Goal: Task Accomplishment & Management: Use online tool/utility

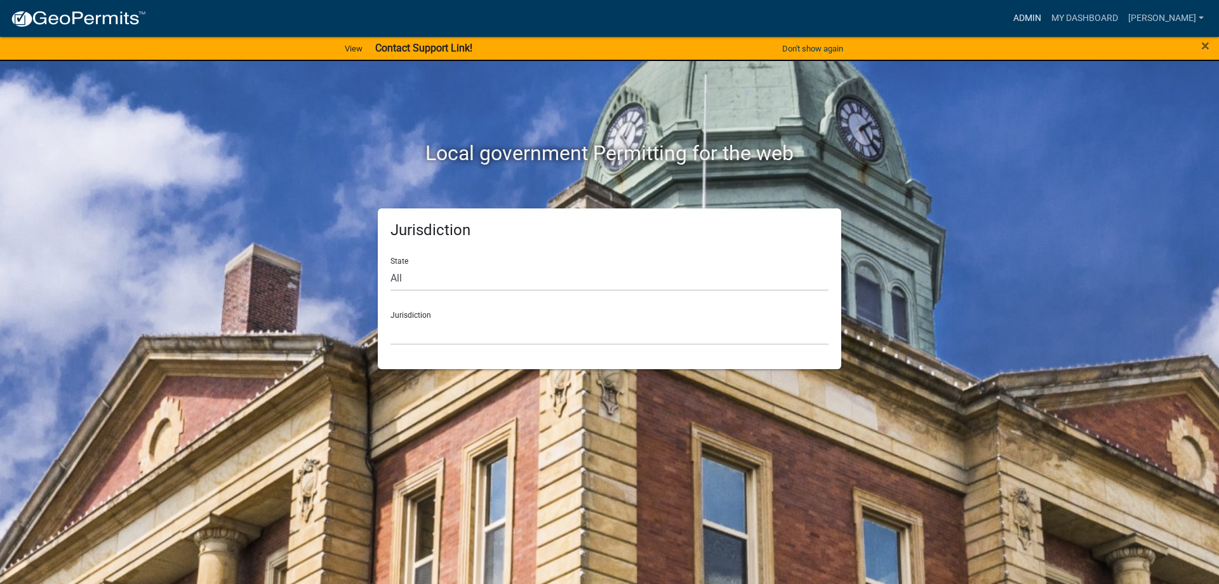
click at [1027, 11] on link "Admin" at bounding box center [1027, 18] width 38 height 24
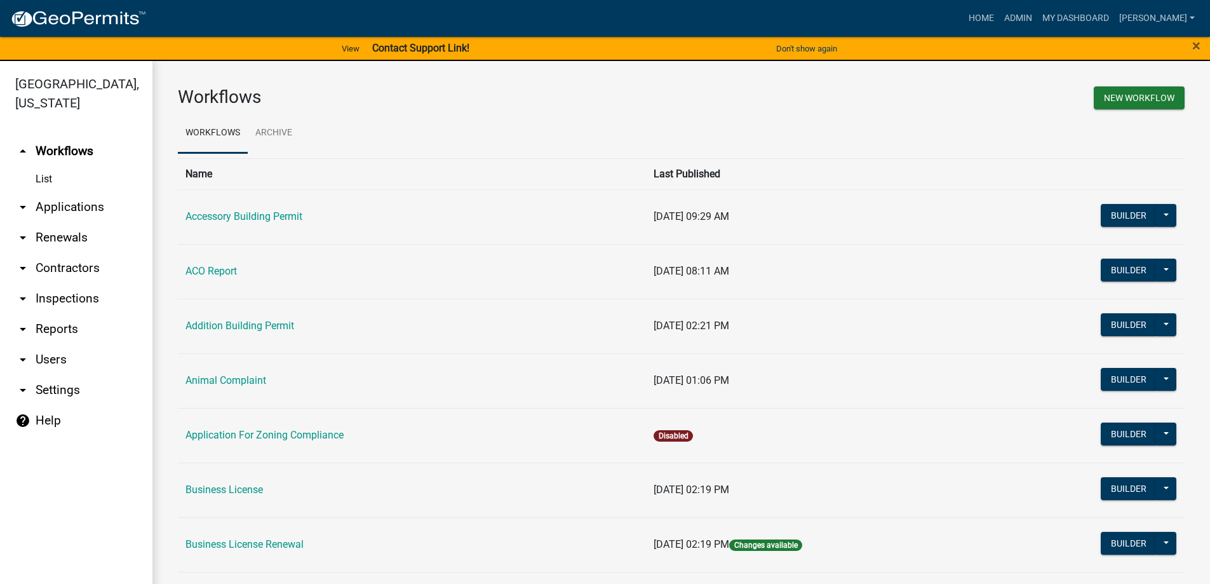
click at [87, 204] on link "arrow_drop_down Applications" at bounding box center [76, 207] width 152 height 30
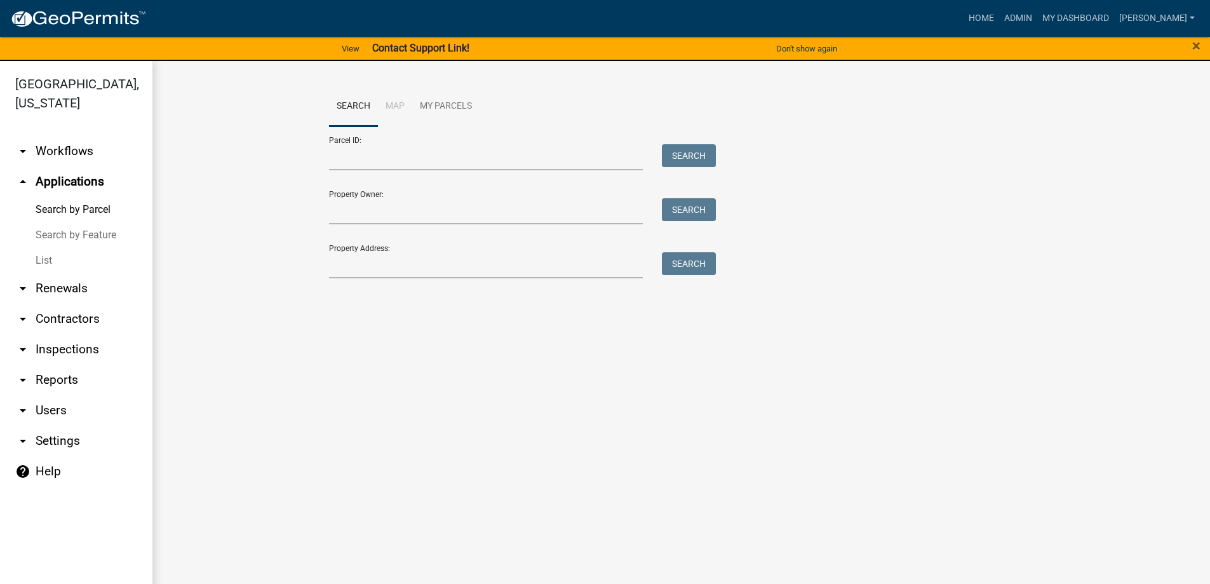
click at [48, 257] on link "List" at bounding box center [76, 260] width 152 height 25
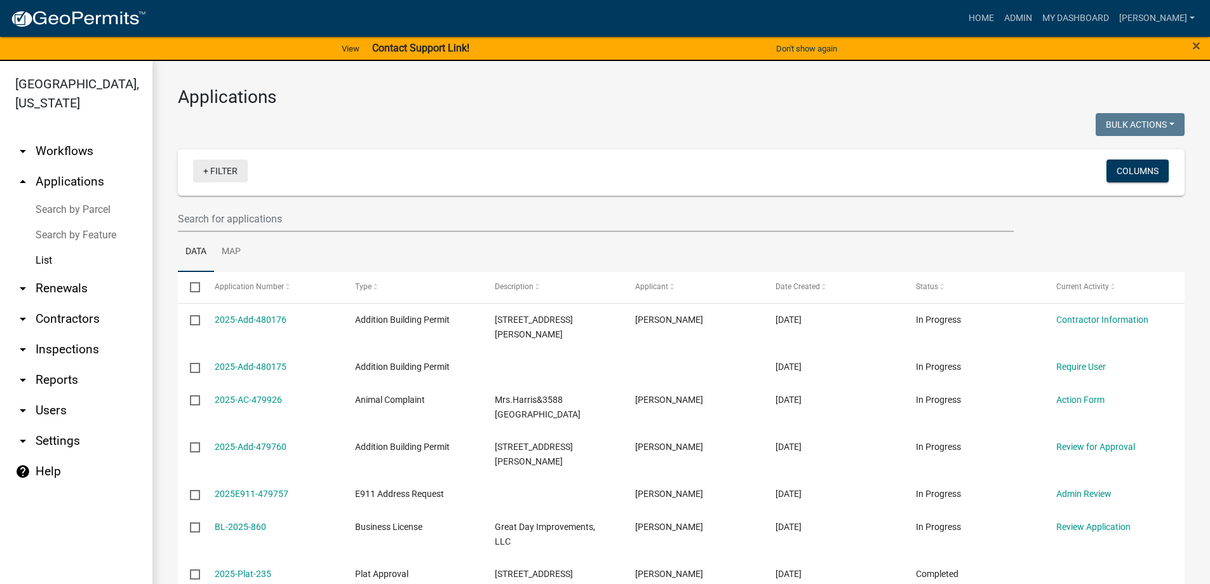
click at [211, 171] on link "+ Filter" at bounding box center [220, 170] width 55 height 23
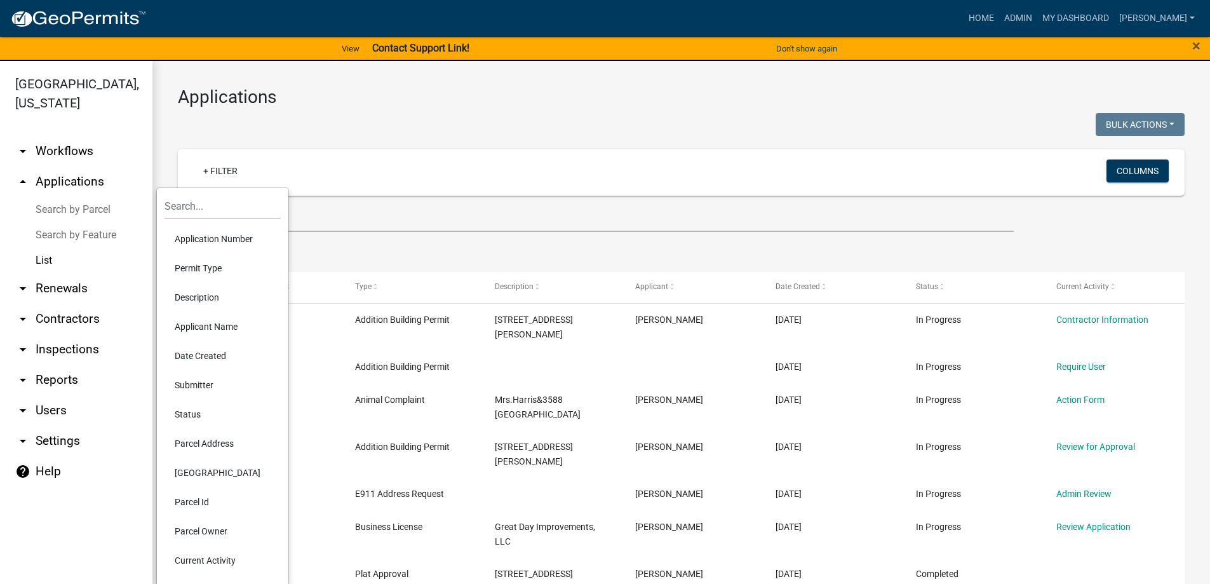
click at [194, 264] on li "Permit Type" at bounding box center [222, 267] width 116 height 29
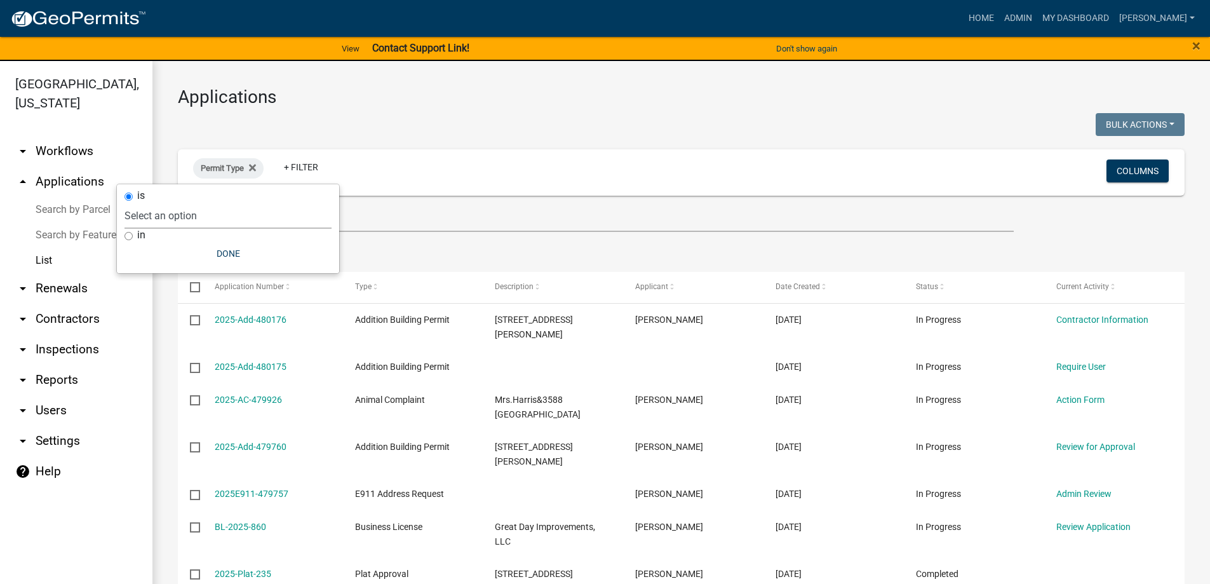
click at [189, 220] on select "Select an option Accessory Building Permit ACO Report Addition Building Permit …" at bounding box center [227, 216] width 207 height 26
select select "d8c2ffa0-2d4f-4e37-952a-290ad7b3f5ed"
click at [163, 203] on select "Select an option Accessory Building Permit ACO Report Addition Building Permit …" at bounding box center [227, 216] width 207 height 26
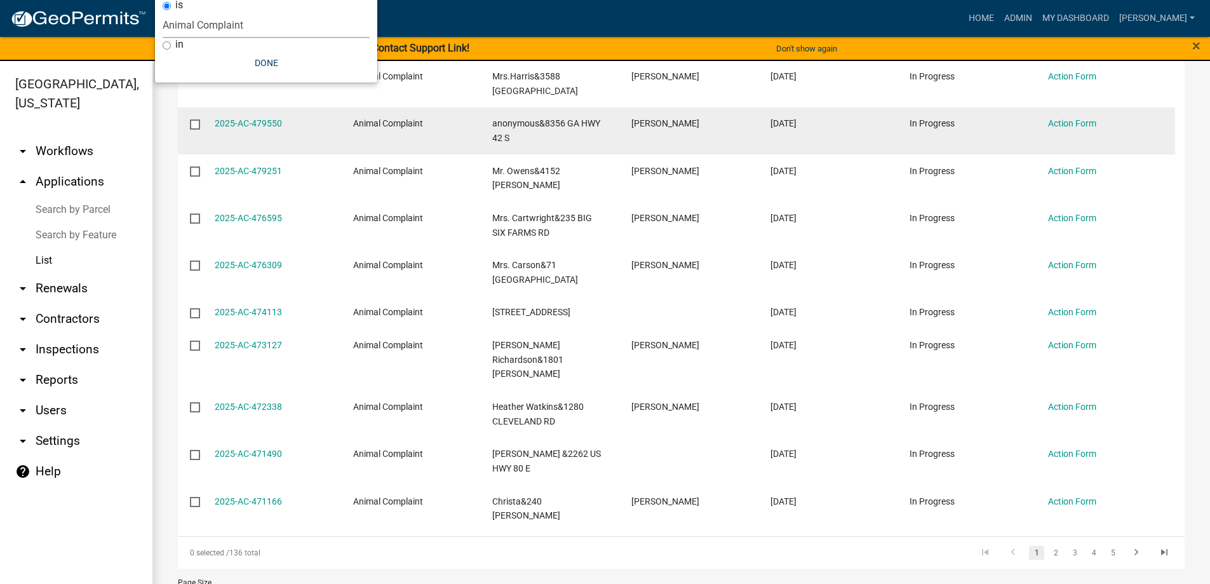
scroll to position [278, 0]
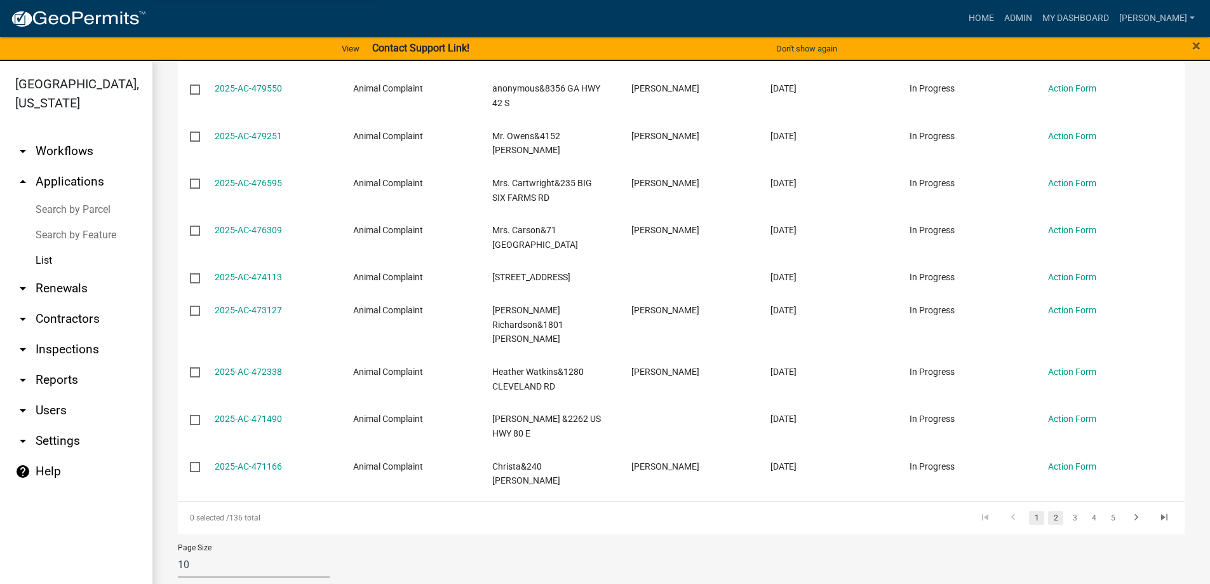
click at [1048, 510] on link "2" at bounding box center [1055, 517] width 15 height 14
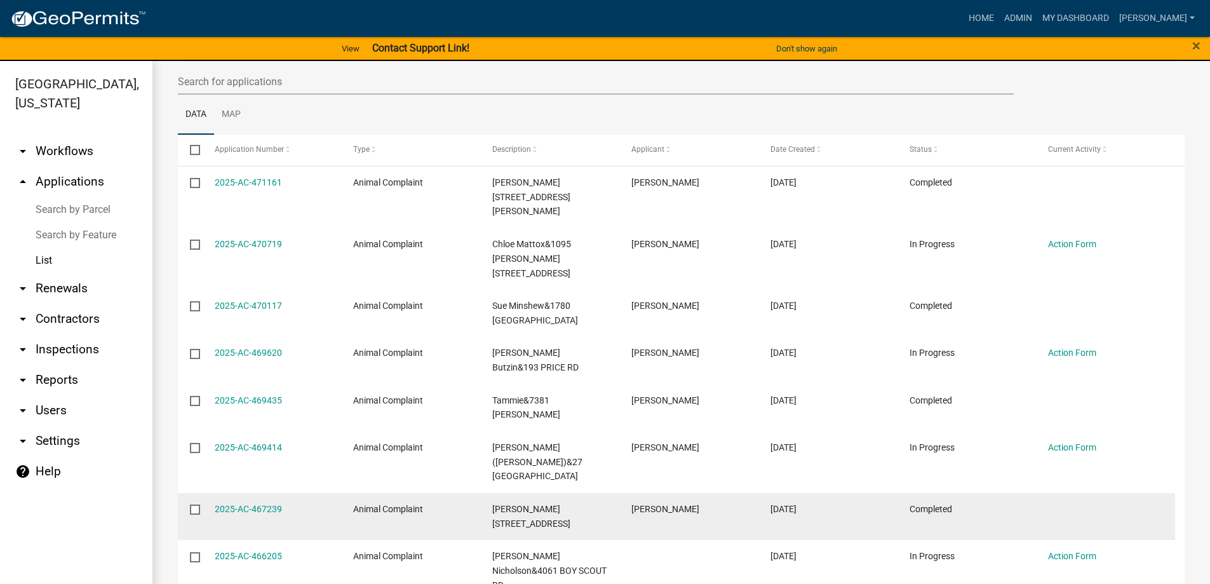
scroll to position [137, 0]
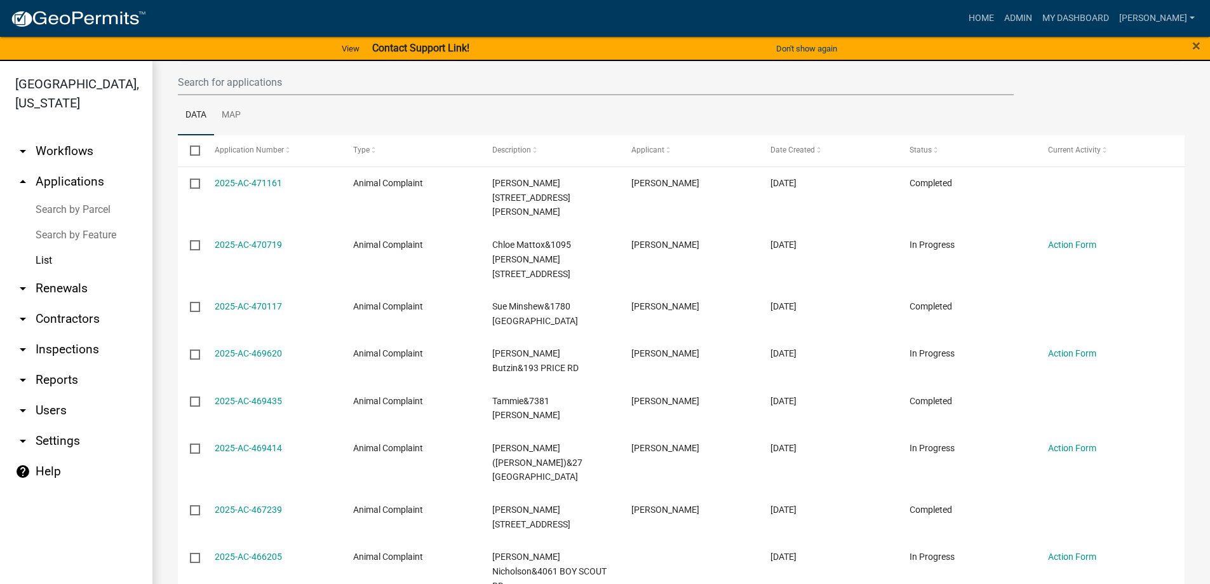
click at [243, 180] on link "2025-AC-471161" at bounding box center [248, 183] width 67 height 10
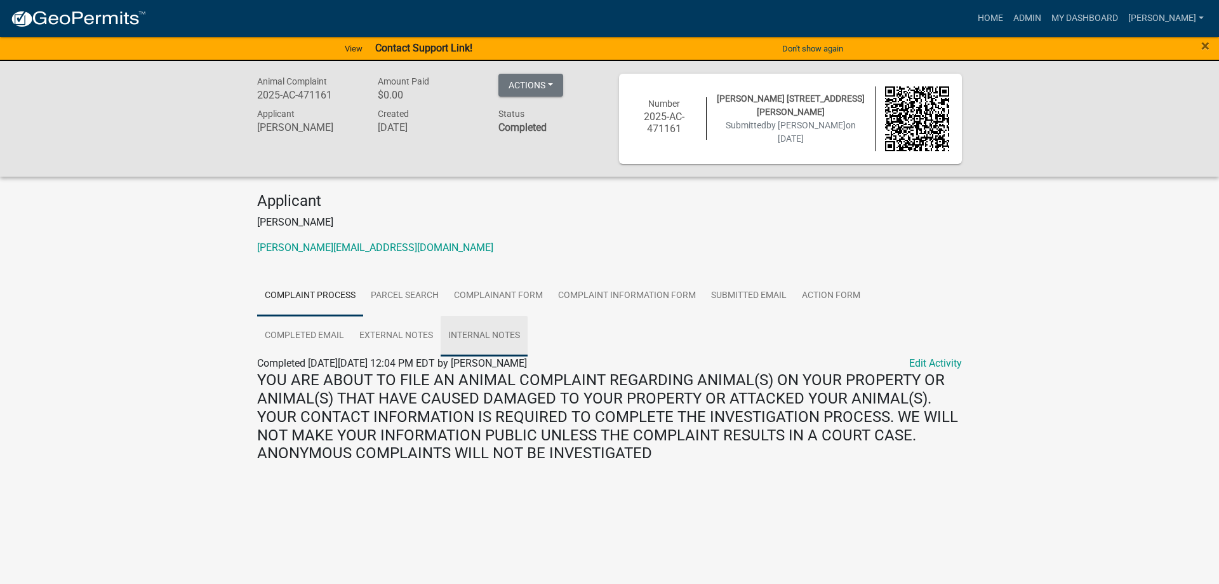
click at [441, 336] on link "Internal Notes" at bounding box center [484, 336] width 87 height 41
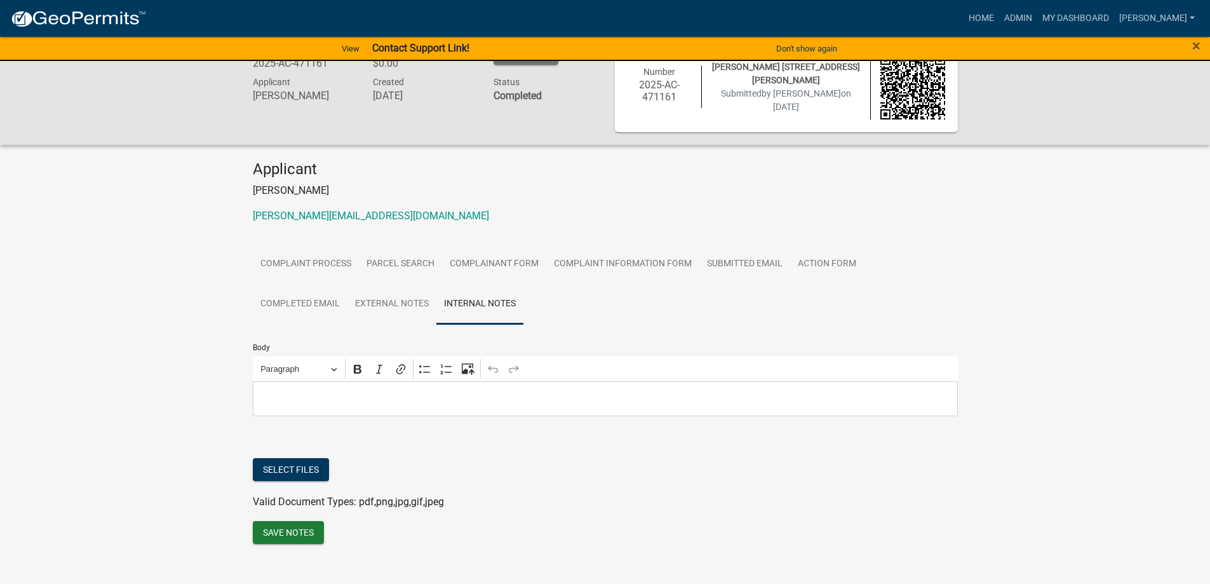
scroll to position [49, 0]
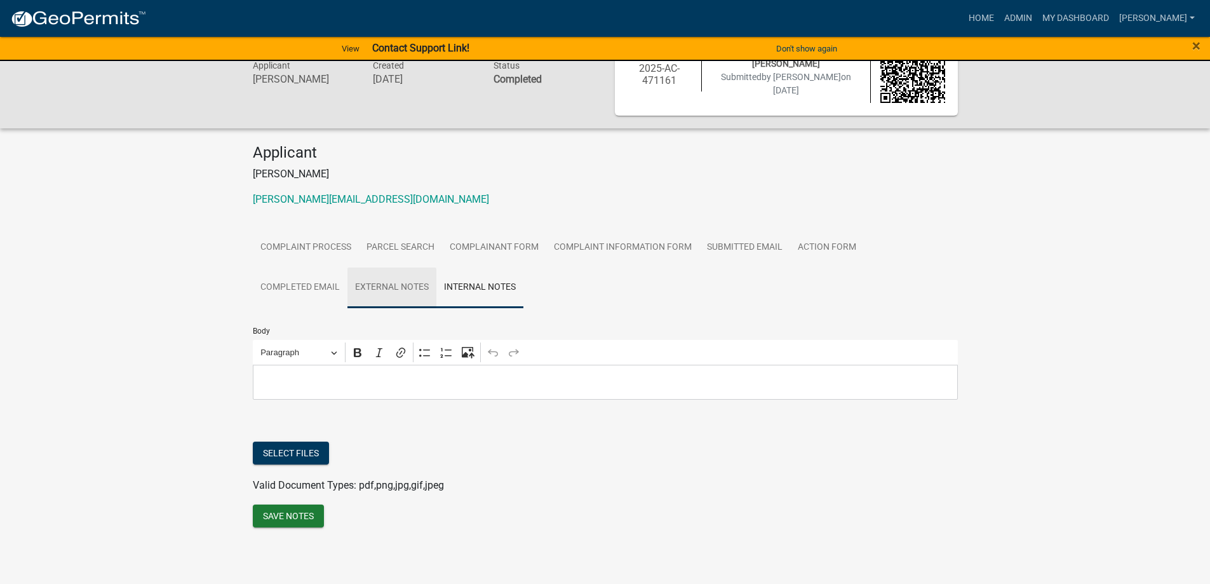
click at [347, 283] on link "External Notes" at bounding box center [391, 287] width 89 height 41
click at [347, 267] on link "Completed Email" at bounding box center [300, 287] width 95 height 41
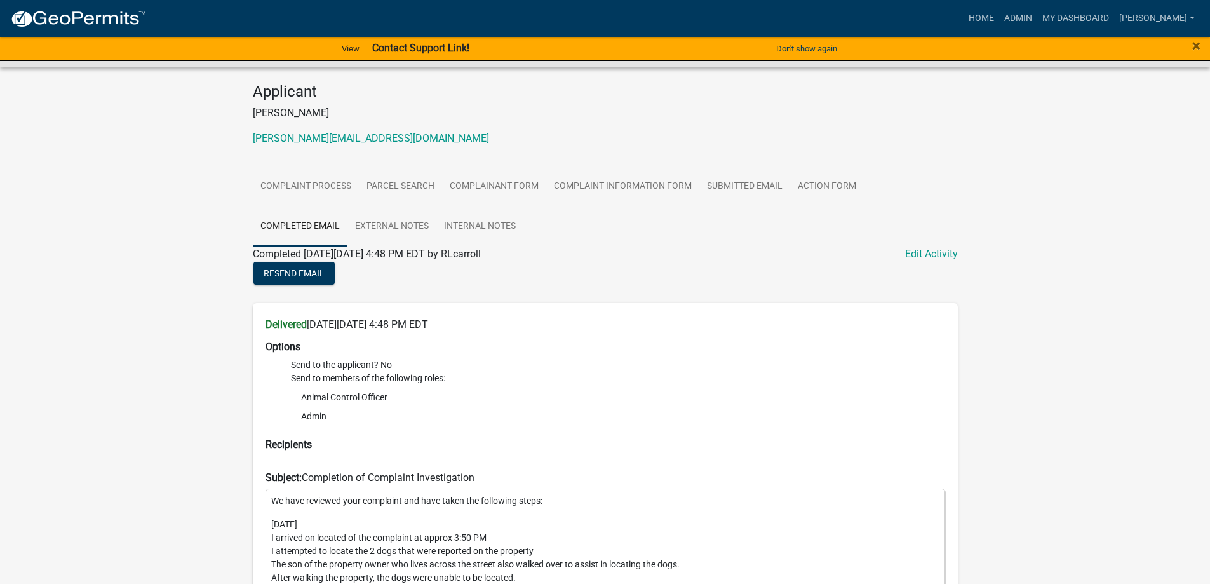
scroll to position [98, 0]
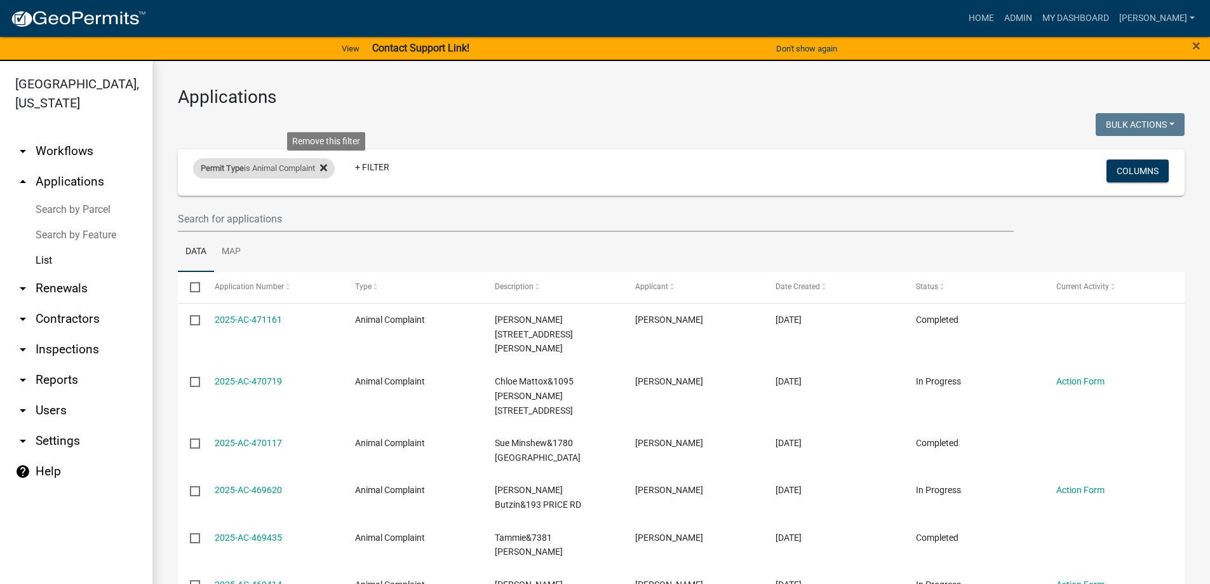
click at [327, 171] on icon at bounding box center [323, 168] width 7 height 10
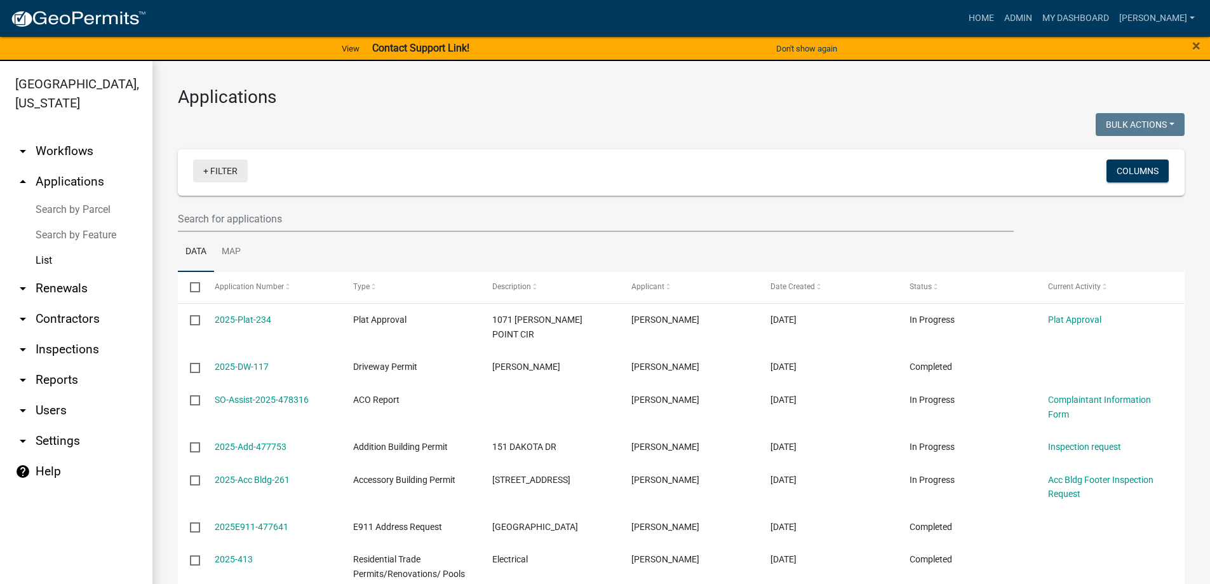
click at [213, 172] on link "+ Filter" at bounding box center [220, 170] width 55 height 23
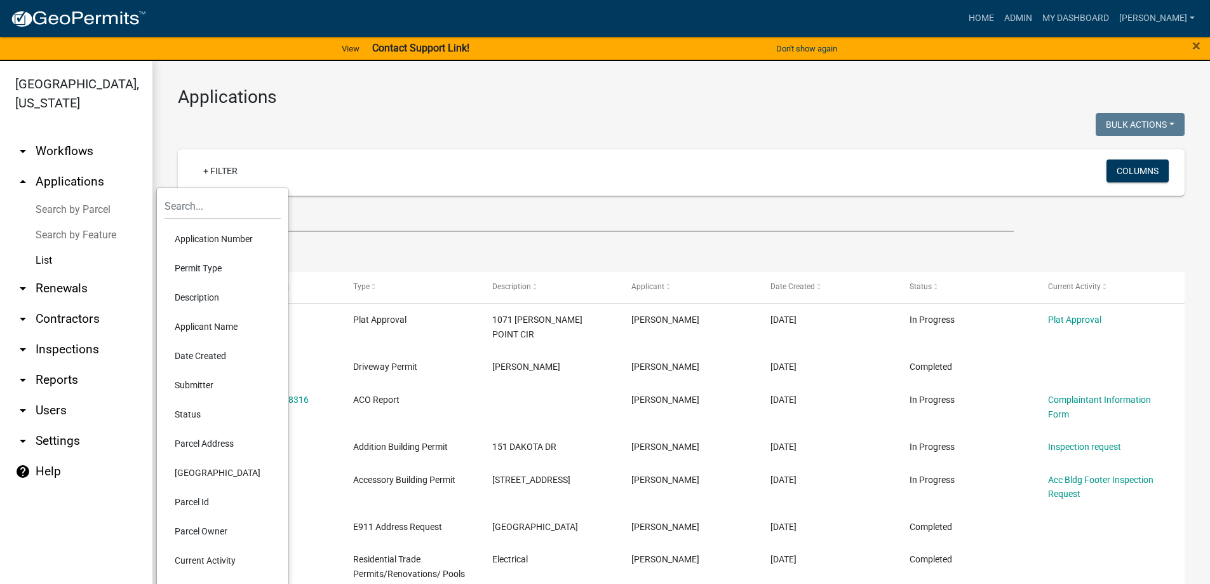
click at [52, 262] on link "List" at bounding box center [76, 260] width 152 height 25
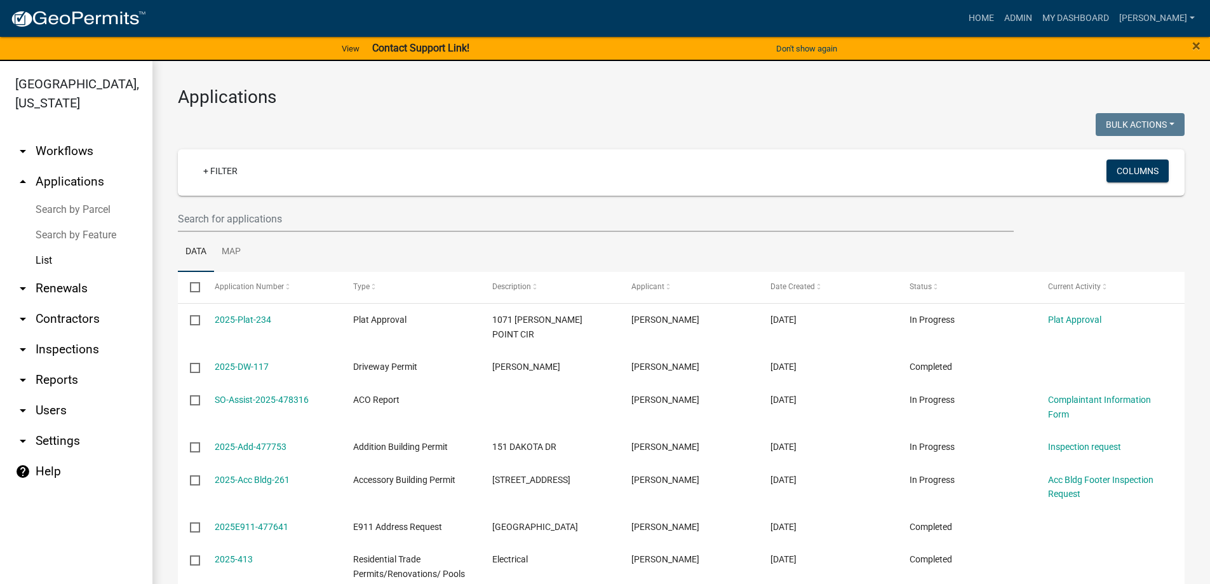
click at [44, 262] on link "List" at bounding box center [76, 260] width 152 height 25
click at [230, 173] on link "+ Filter" at bounding box center [220, 170] width 55 height 23
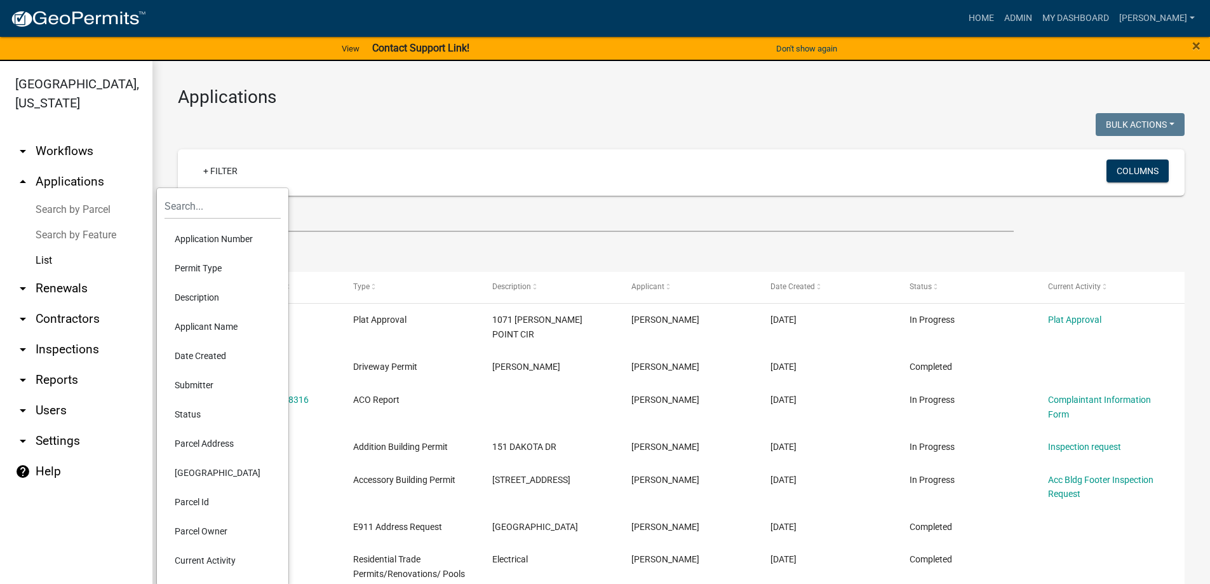
click at [88, 181] on link "arrow_drop_up Applications" at bounding box center [76, 181] width 152 height 30
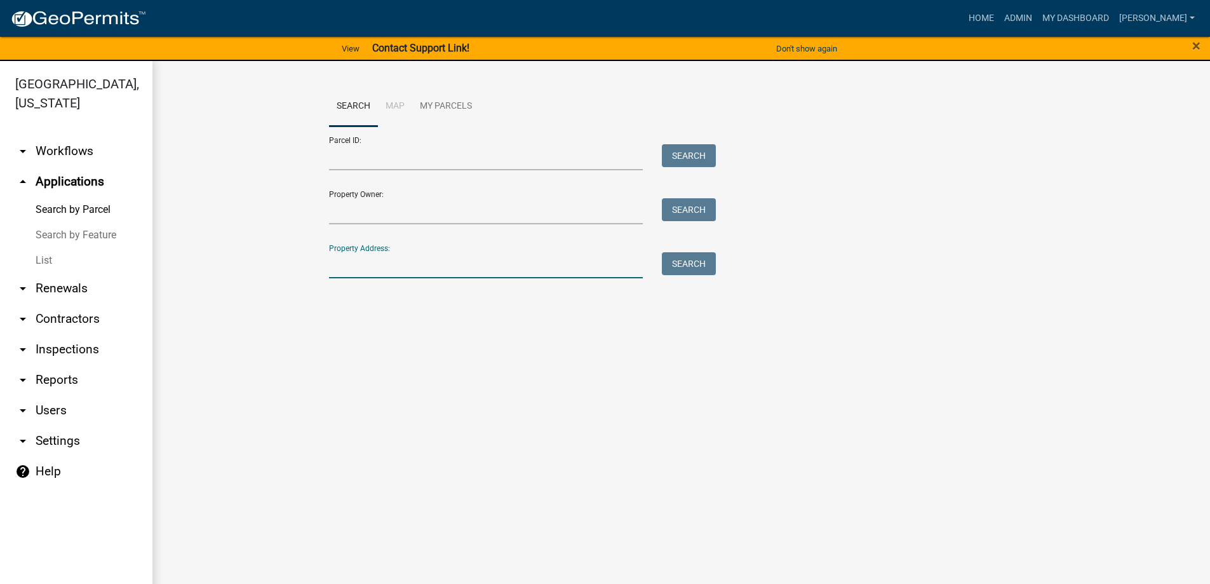
click at [425, 274] on input "Property Address:" at bounding box center [486, 265] width 314 height 26
type input "231"
click at [682, 258] on button "Search" at bounding box center [689, 263] width 54 height 23
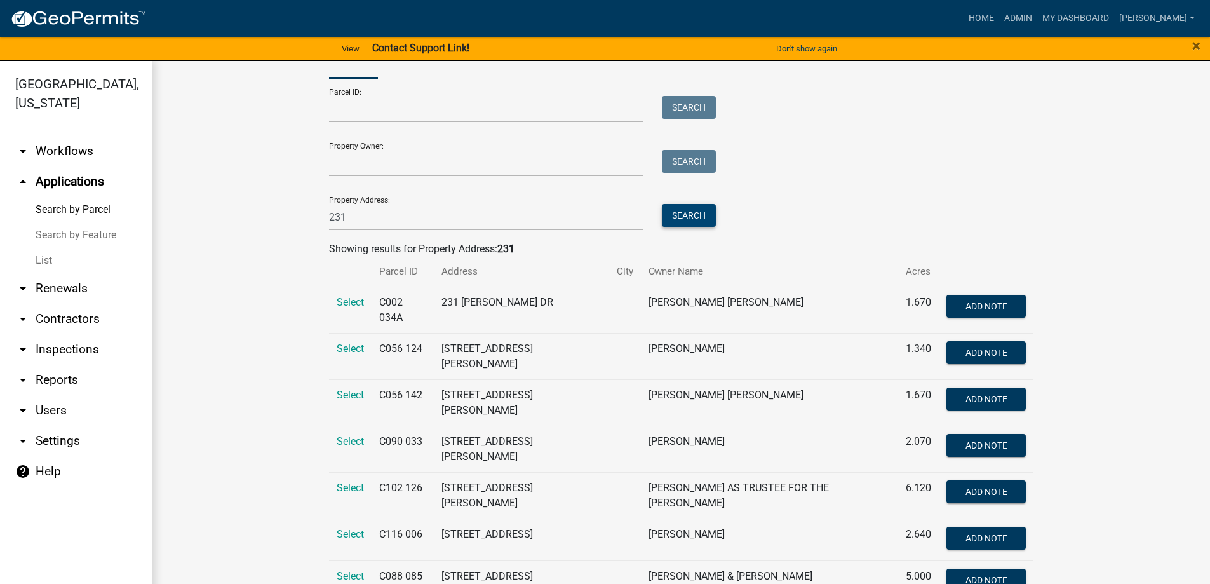
scroll to position [107, 0]
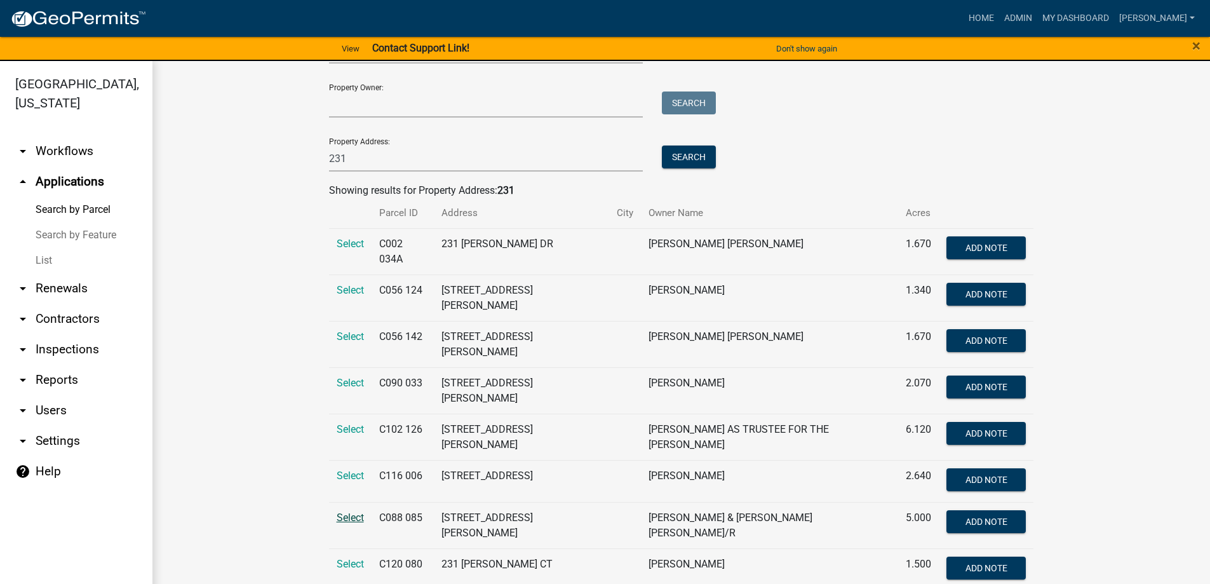
click at [356, 511] on span "Select" at bounding box center [350, 517] width 27 height 12
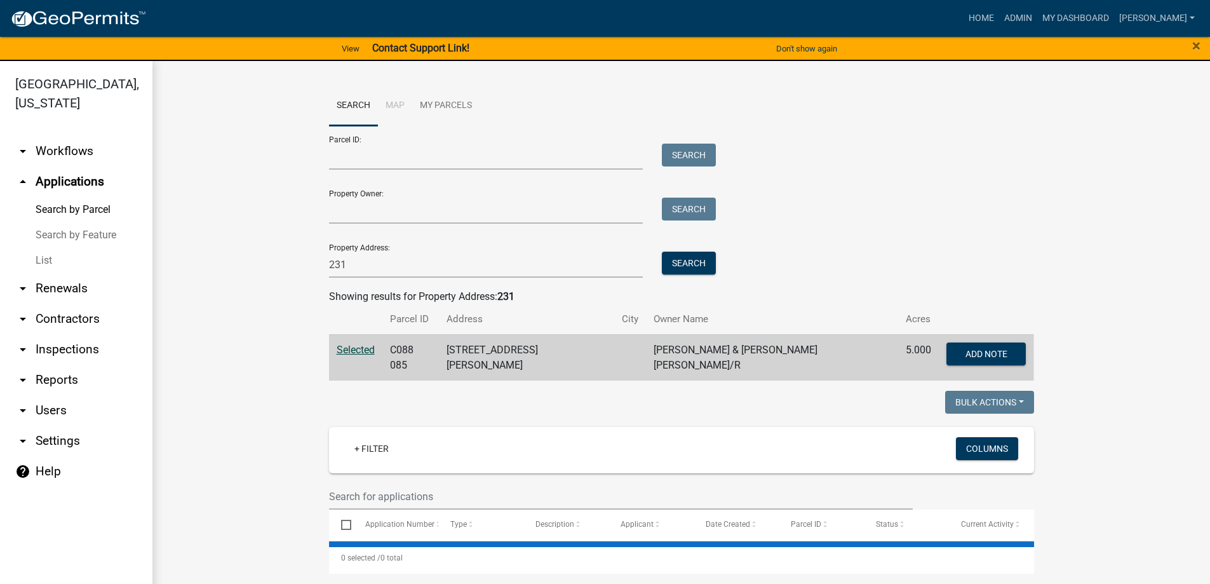
scroll to position [0, 0]
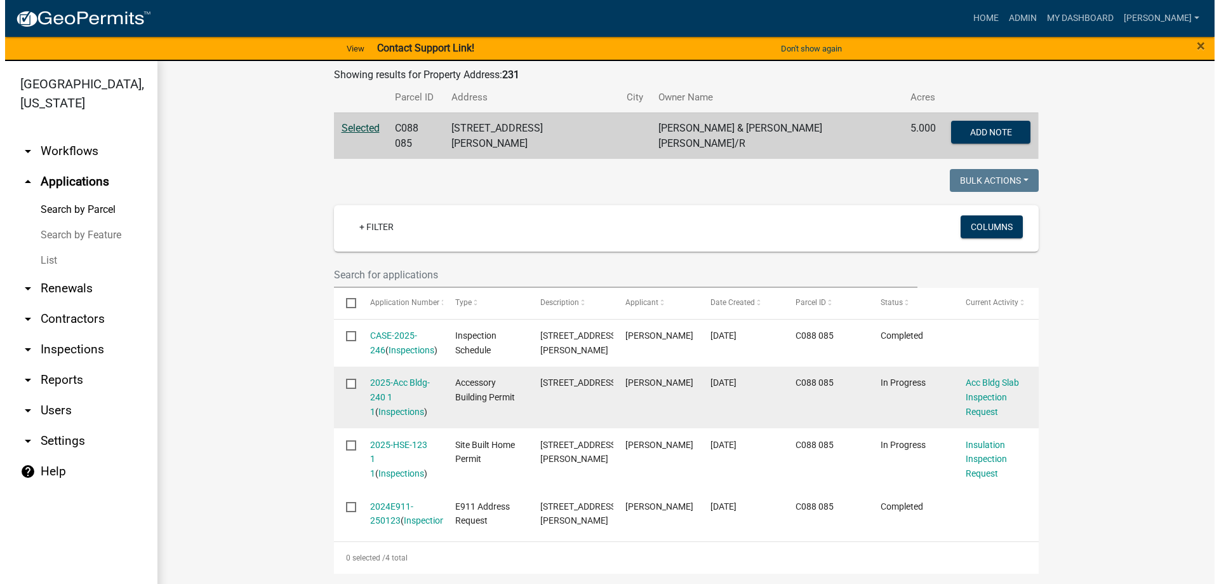
scroll to position [262, 0]
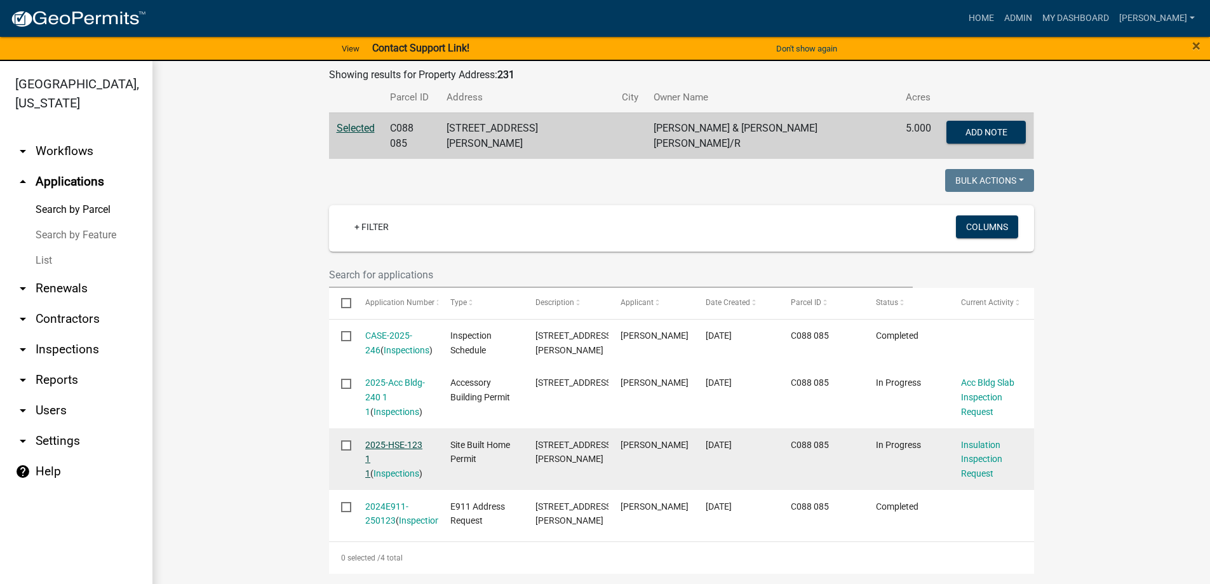
click at [395, 439] on link "2025-HSE-123 1 1" at bounding box center [393, 458] width 57 height 39
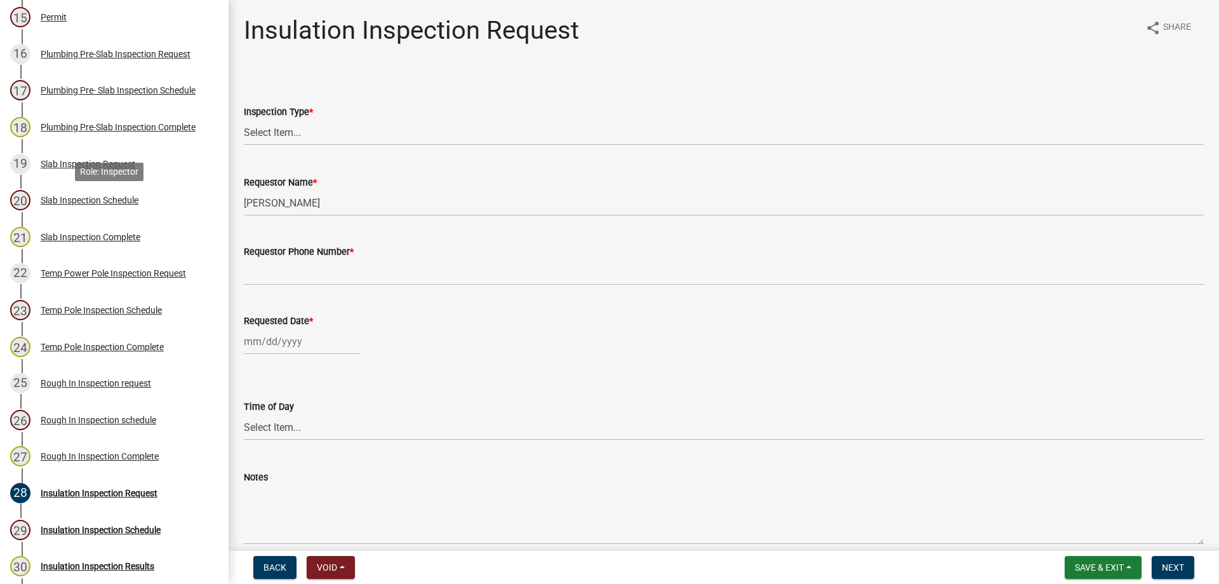
scroll to position [825, 0]
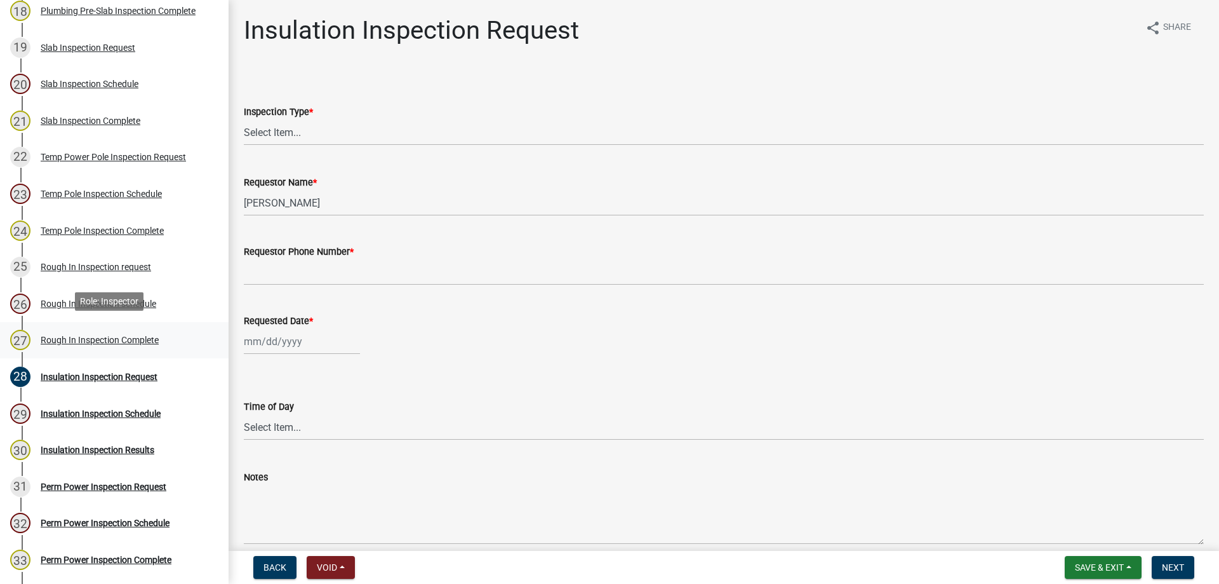
click at [117, 342] on div "27 Rough In Inspection Complete" at bounding box center [109, 340] width 198 height 20
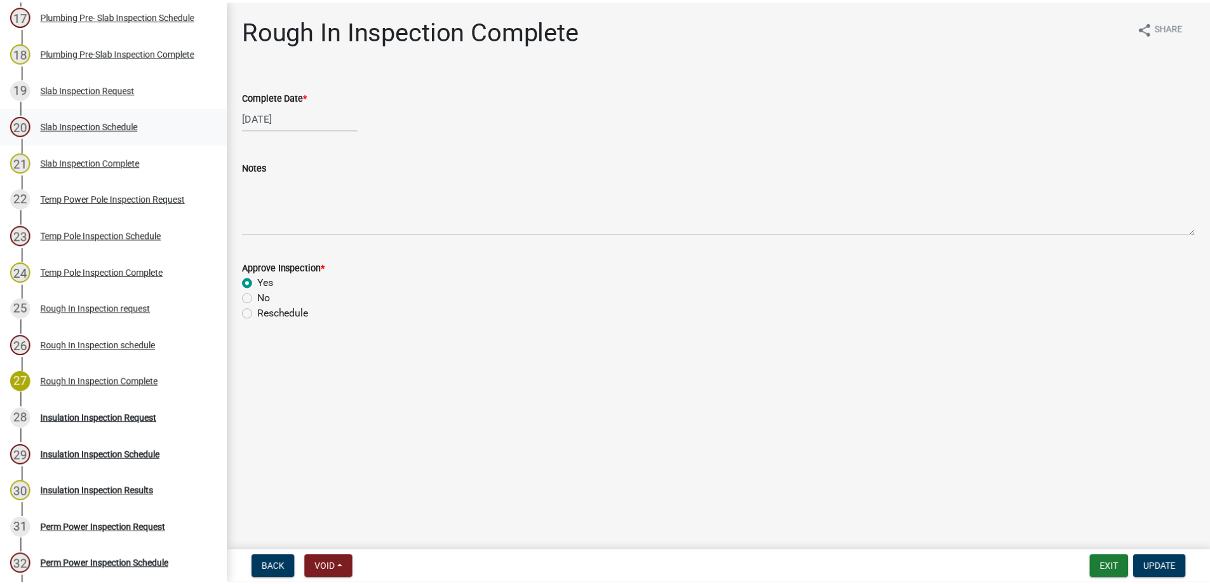
scroll to position [762, 0]
